Goal: Find specific page/section: Find specific page/section

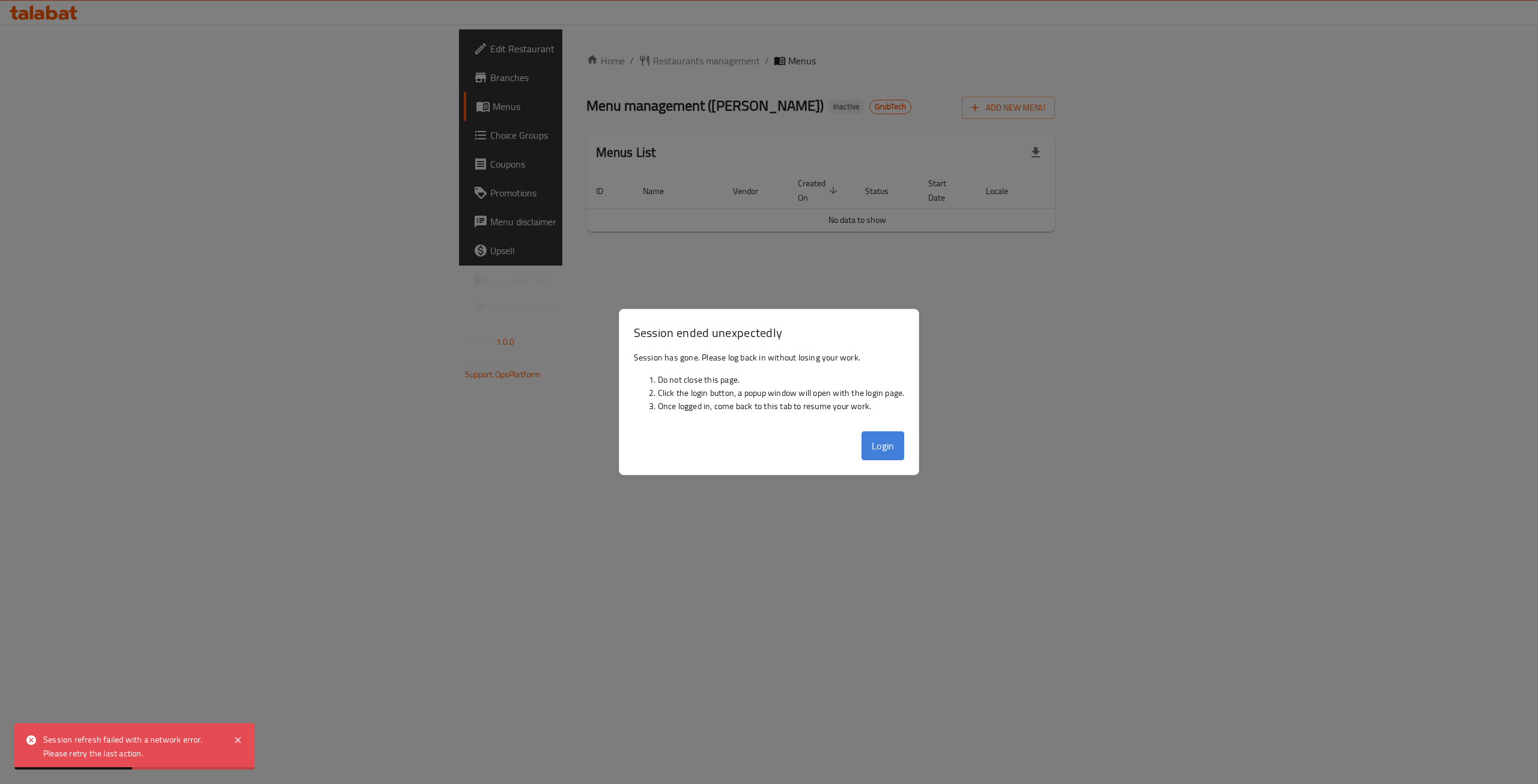
click at [892, 439] on button "Login" at bounding box center [883, 446] width 43 height 29
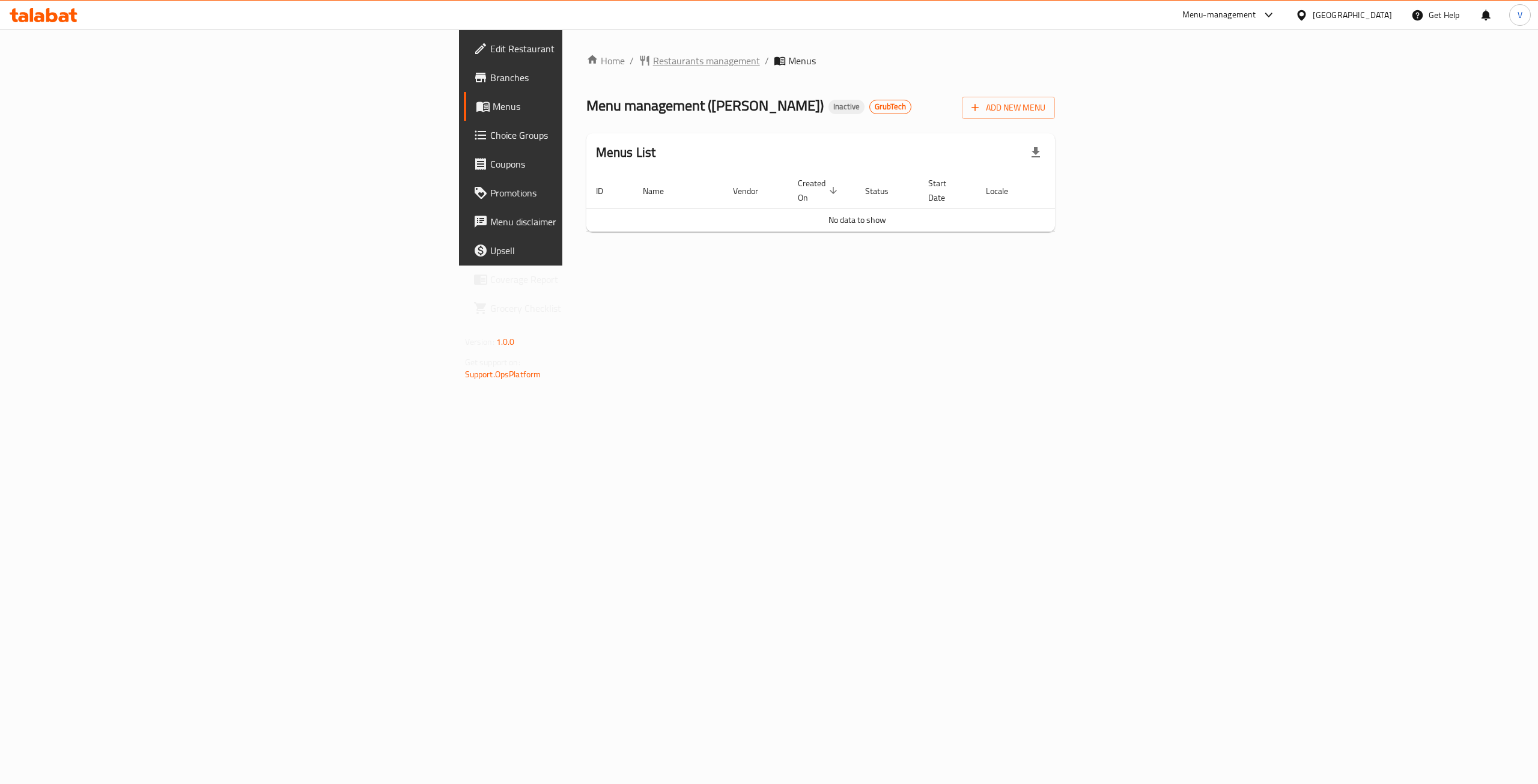
click at [653, 57] on span "Restaurants management" at bounding box center [706, 60] width 107 height 14
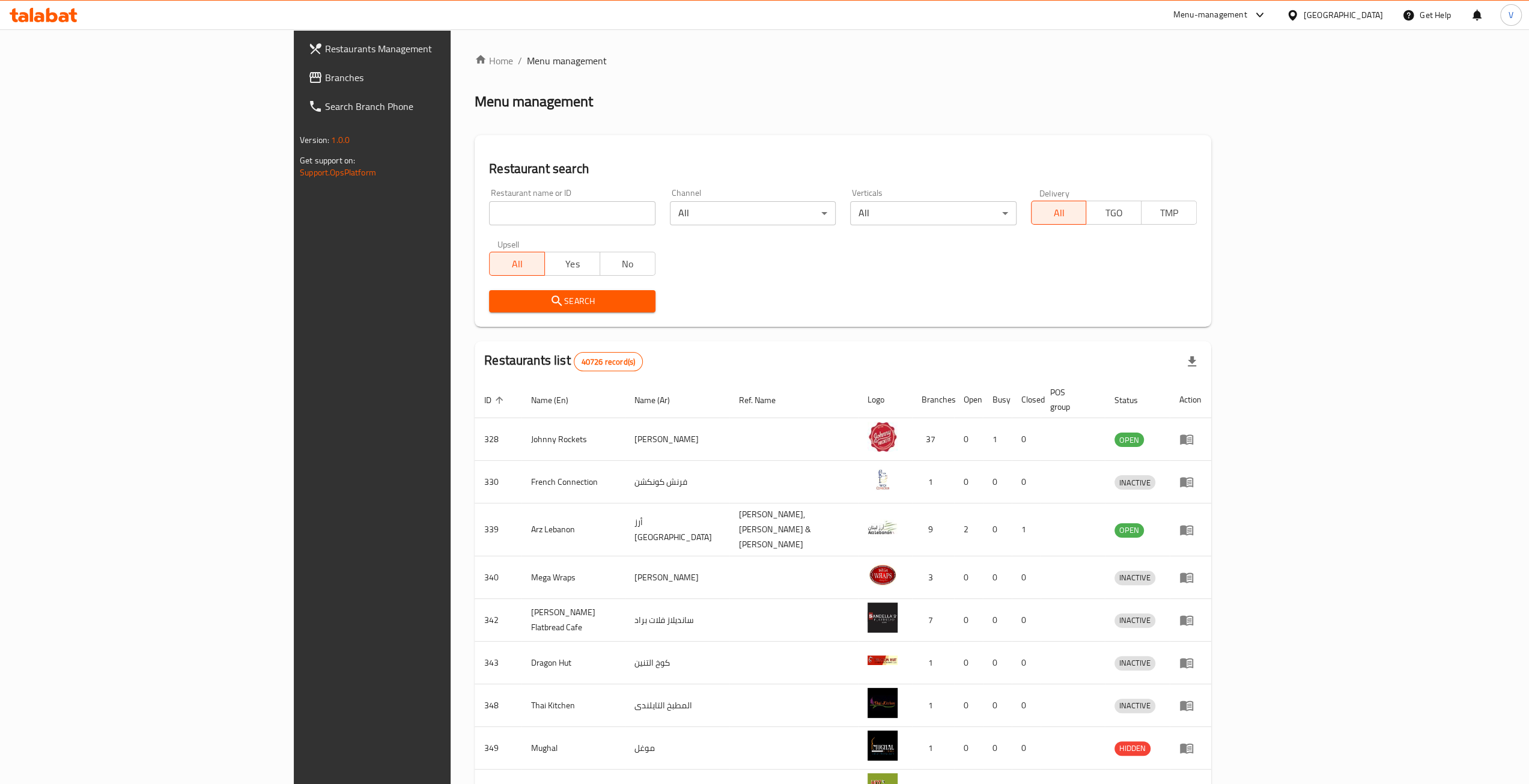
click at [294, 79] on div "Restaurants Management Branches Search Branch Phone Version: 1.0.0 Get support …" at bounding box center [764, 475] width 942 height 890
click at [325, 83] on span "Branches" at bounding box center [432, 77] width 214 height 14
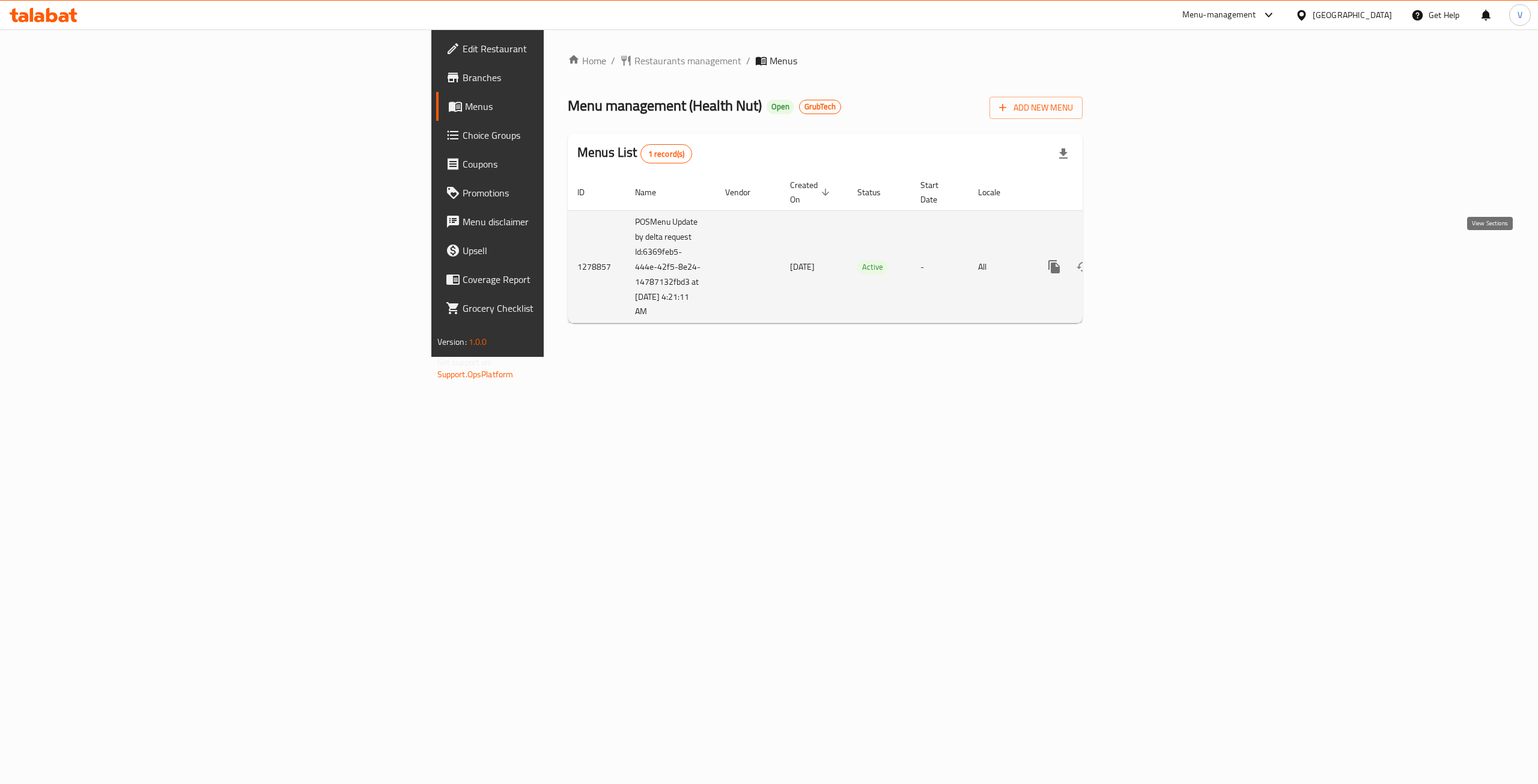
click at [1155, 254] on link "enhanced table" at bounding box center [1140, 267] width 29 height 29
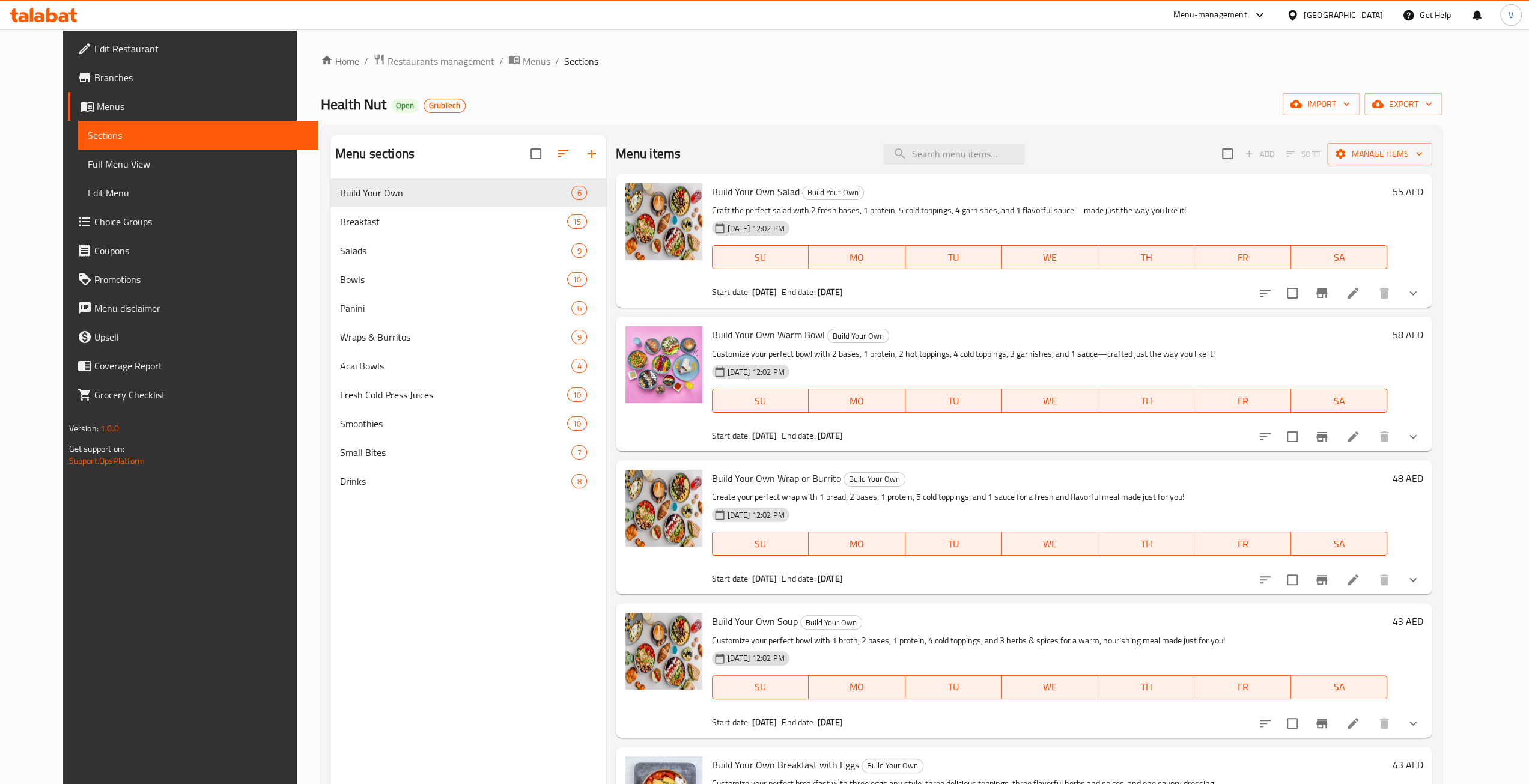
click at [94, 75] on span "Branches" at bounding box center [201, 77] width 214 height 14
